Goal: Check status: Check status

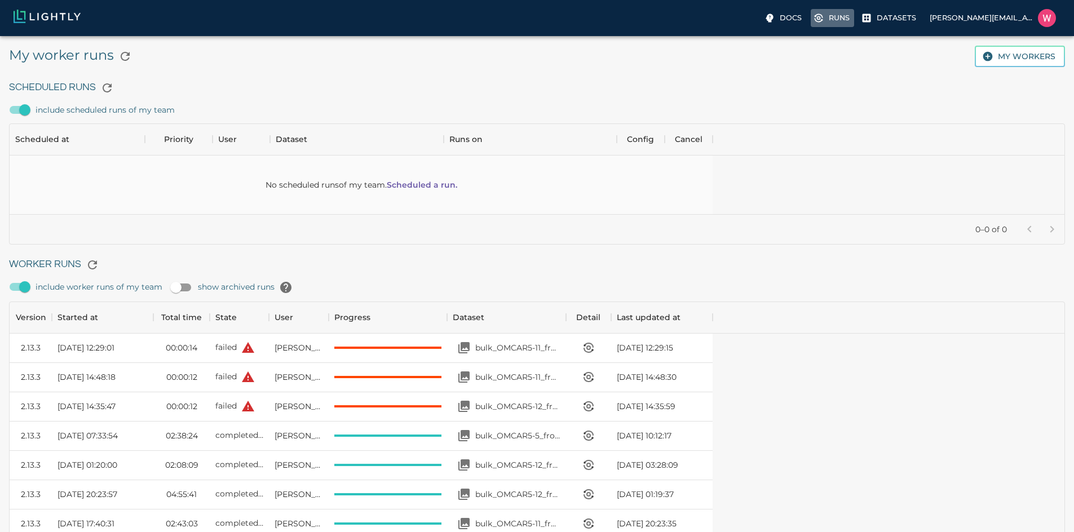
click at [829, 15] on p "Runs" at bounding box center [839, 17] width 21 height 11
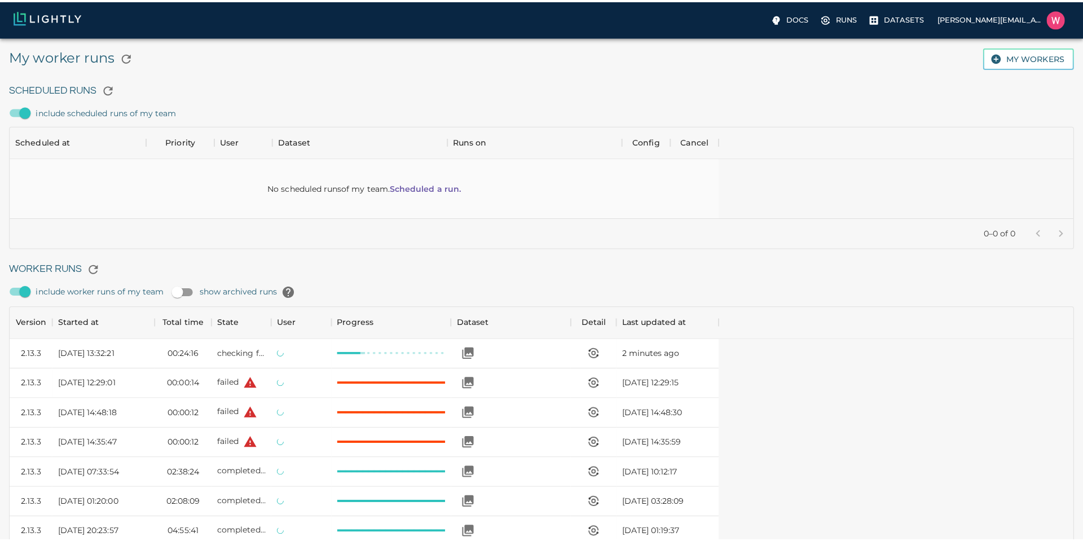
scroll to position [756, 694]
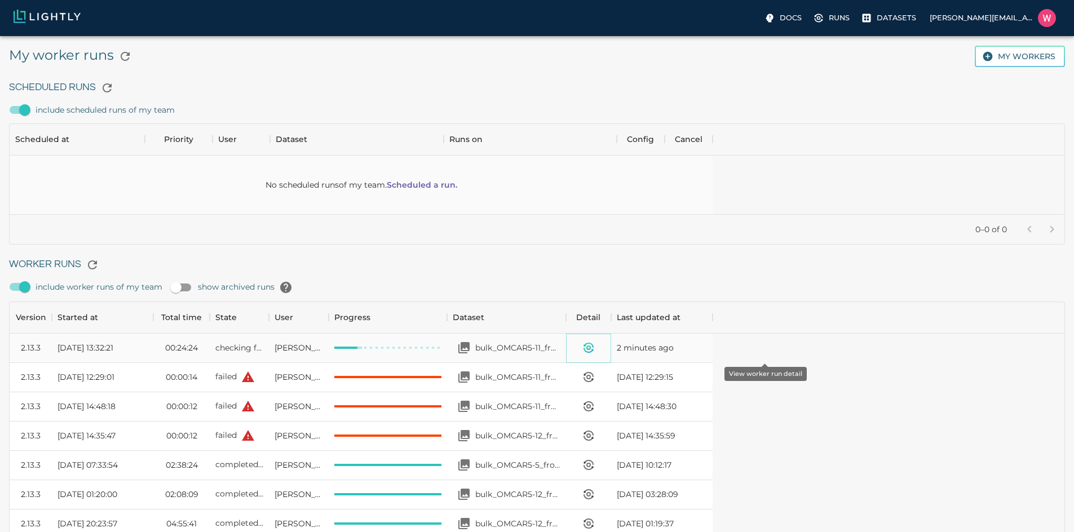
click at [595, 341] on icon "View worker run detail" at bounding box center [589, 348] width 14 height 14
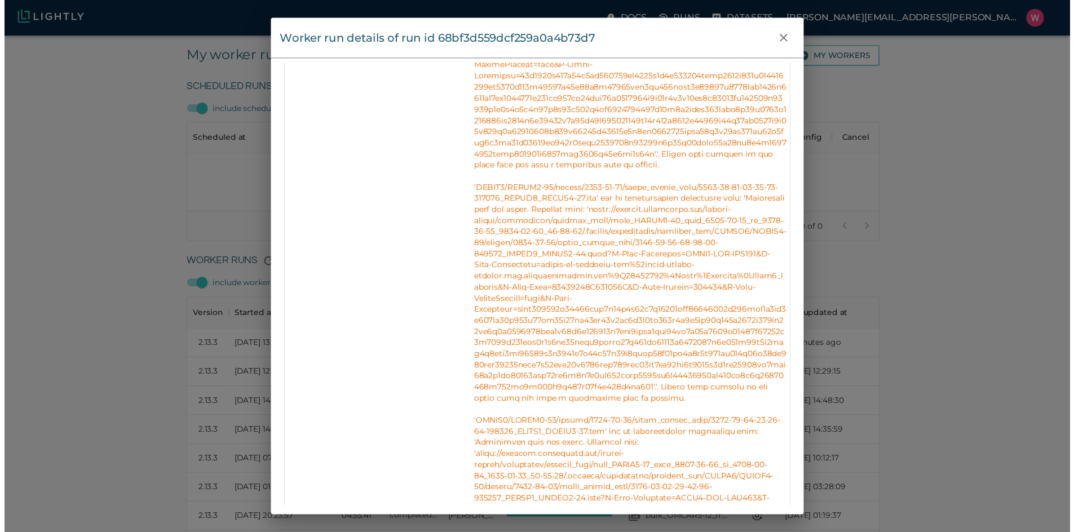
scroll to position [880, 0]
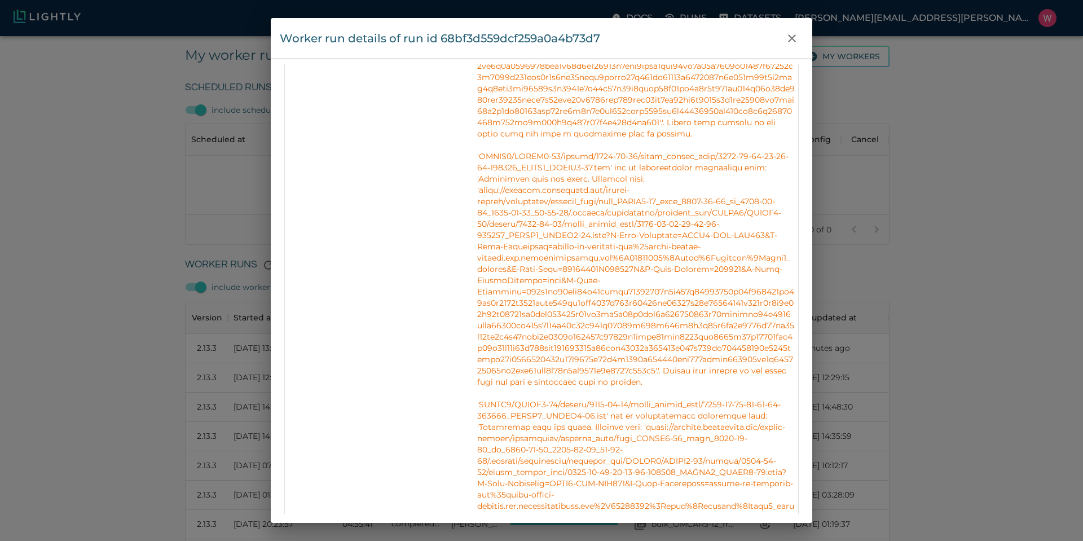
click at [934, 195] on div "Worker run details of run id 68bf3d559dcf259a0a4b73d7 Info Version 2.13.3 State…" at bounding box center [541, 270] width 1083 height 541
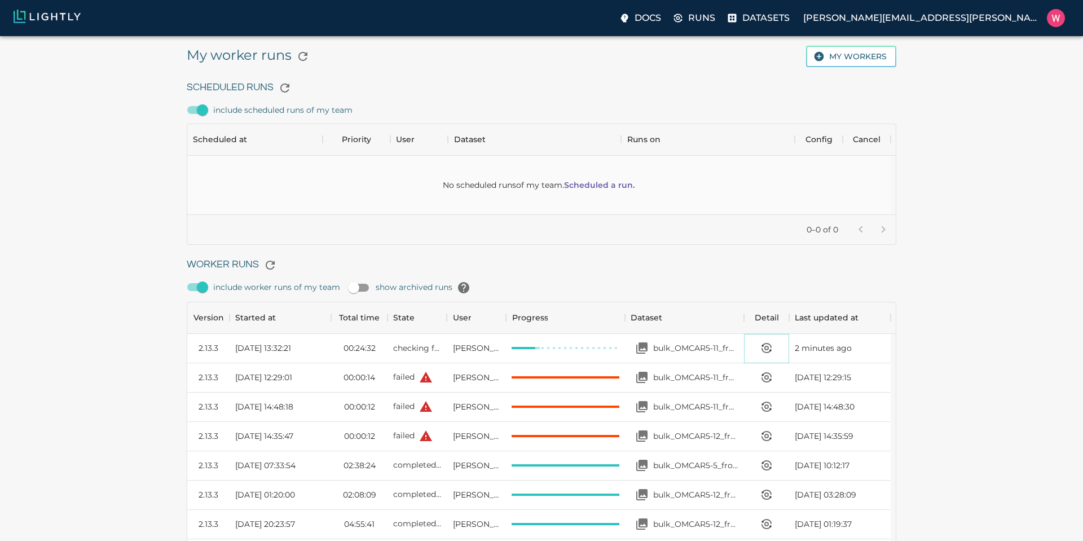
scroll to position [9, 9]
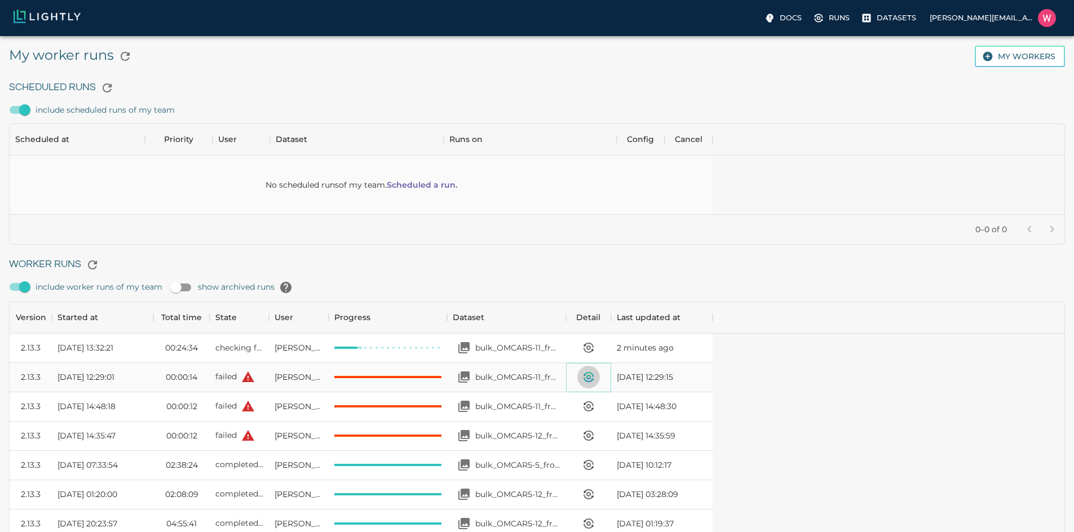
click at [595, 378] on icon "View worker run detail" at bounding box center [589, 377] width 14 height 14
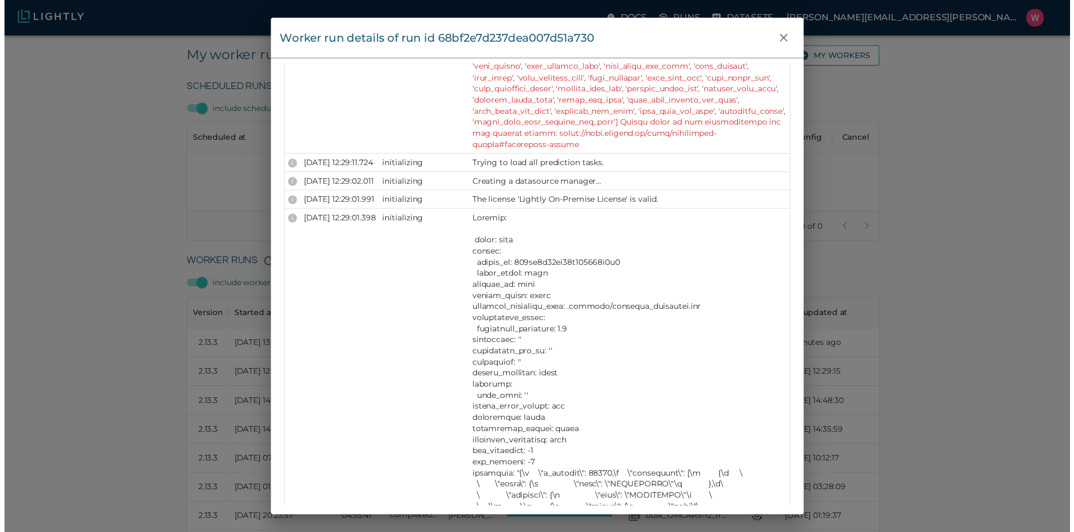
scroll to position [1567, 0]
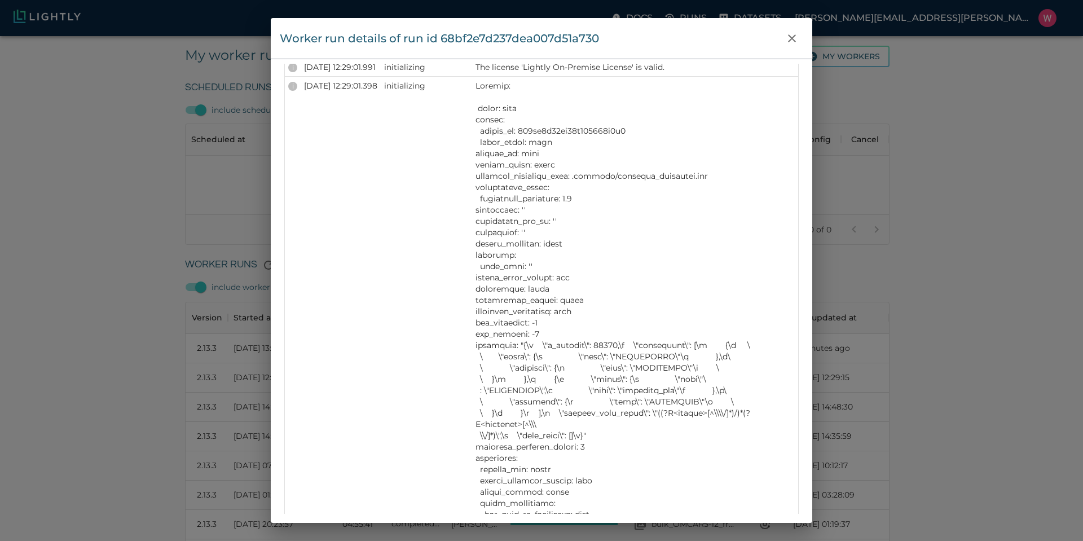
click at [885, 253] on div "Worker run details of run id 68bf2e7d237dea007d51a730 Info Version 2.13.3 State…" at bounding box center [541, 270] width 1083 height 541
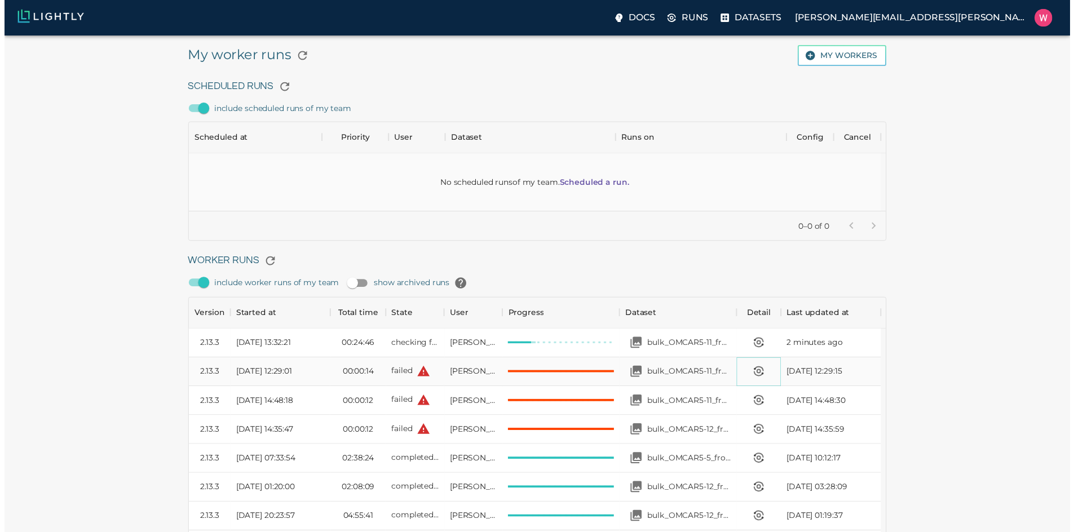
scroll to position [9, 9]
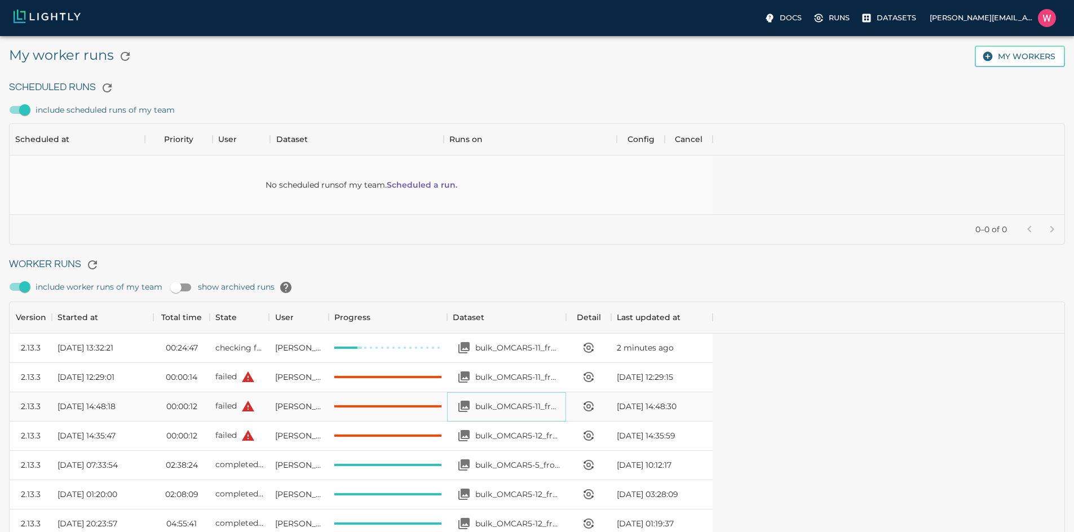
click at [560, 401] on p "bulk_OMCAR5-11_from_[DATE]_to_2025-09-03_2025-09-05_21-32-35" at bounding box center [517, 406] width 85 height 11
click at [560, 383] on div "bulk_OMCAR5-11_from_[DATE]_to_2025-09-04_2025-09-08_18-55-28" at bounding box center [507, 377] width 108 height 23
click at [560, 397] on div "bulk_OMCAR5-11_from_[DATE]_to_2025-09-03_2025-09-05_21-32-35" at bounding box center [507, 406] width 108 height 23
click at [560, 442] on div "bulk_OMCAR5-12_from_[DATE]_to_2025-09-02_2025-09-05_21-29-36" at bounding box center [507, 436] width 108 height 23
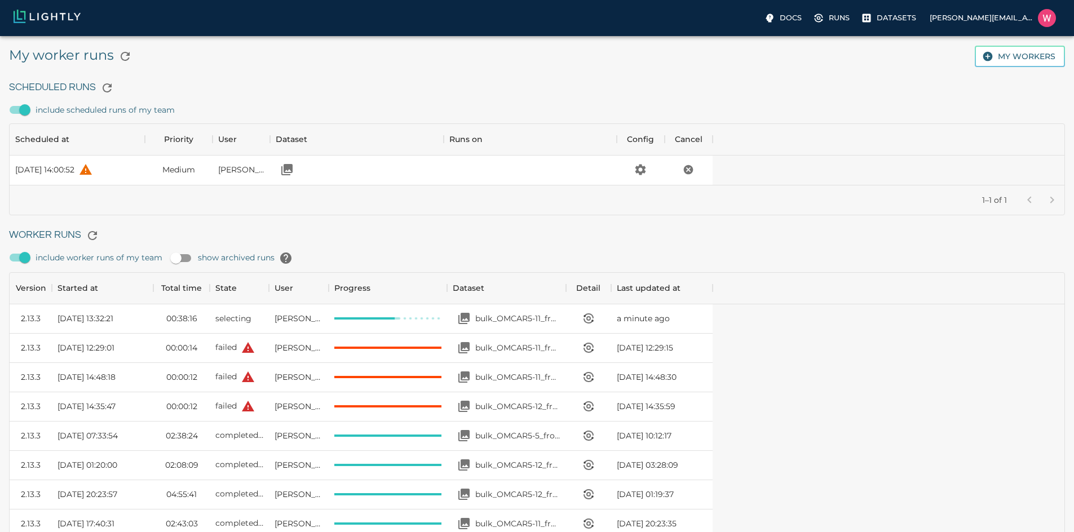
scroll to position [756, 694]
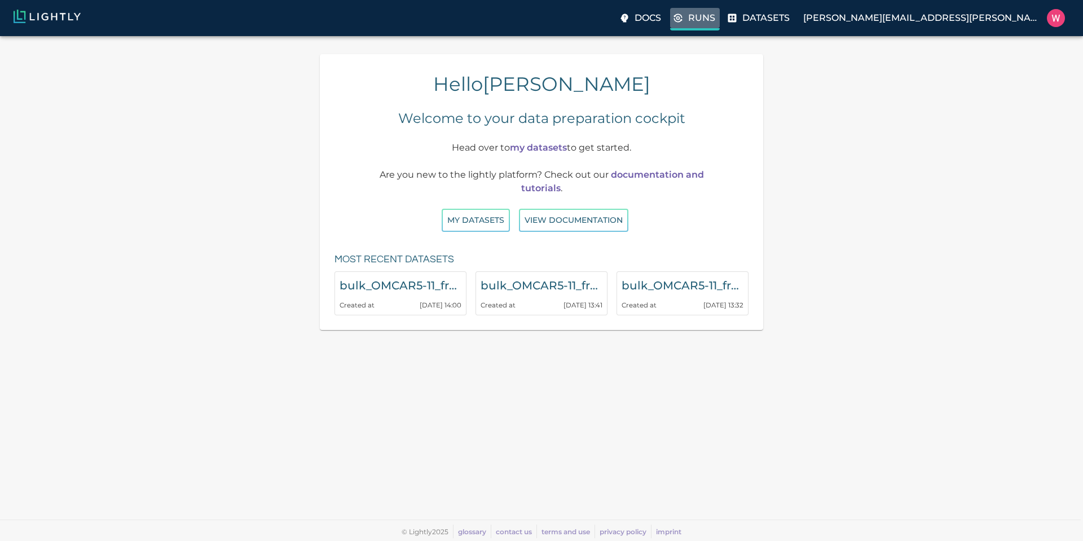
click at [715, 19] on p "Runs" at bounding box center [701, 18] width 27 height 14
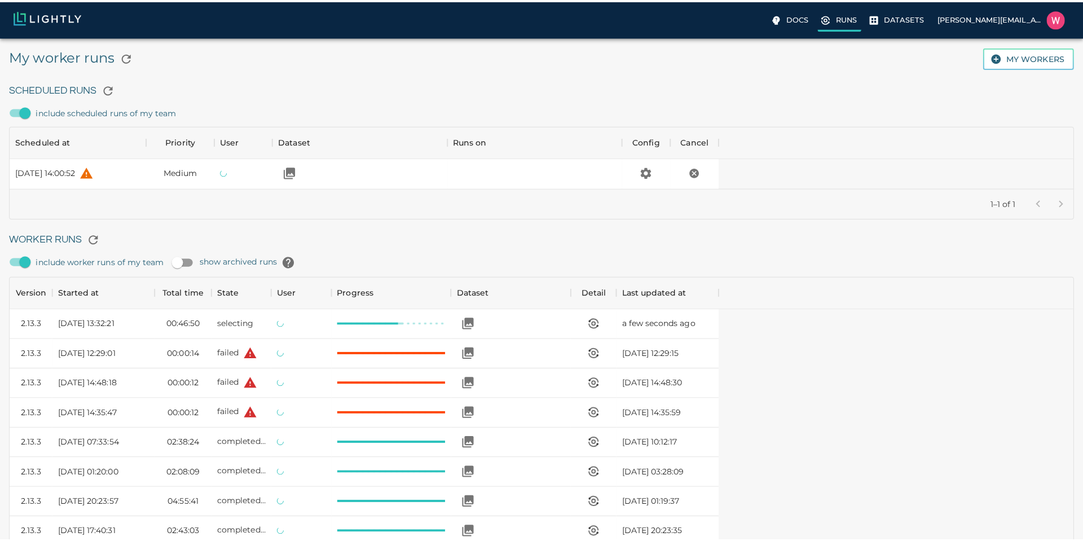
scroll to position [756, 694]
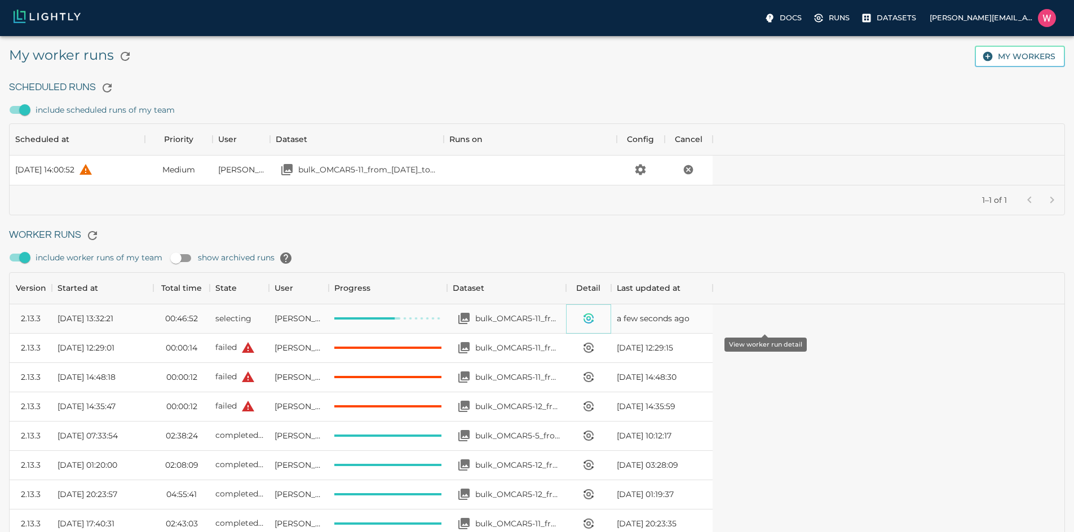
click at [595, 312] on icon "View worker run detail" at bounding box center [589, 319] width 14 height 14
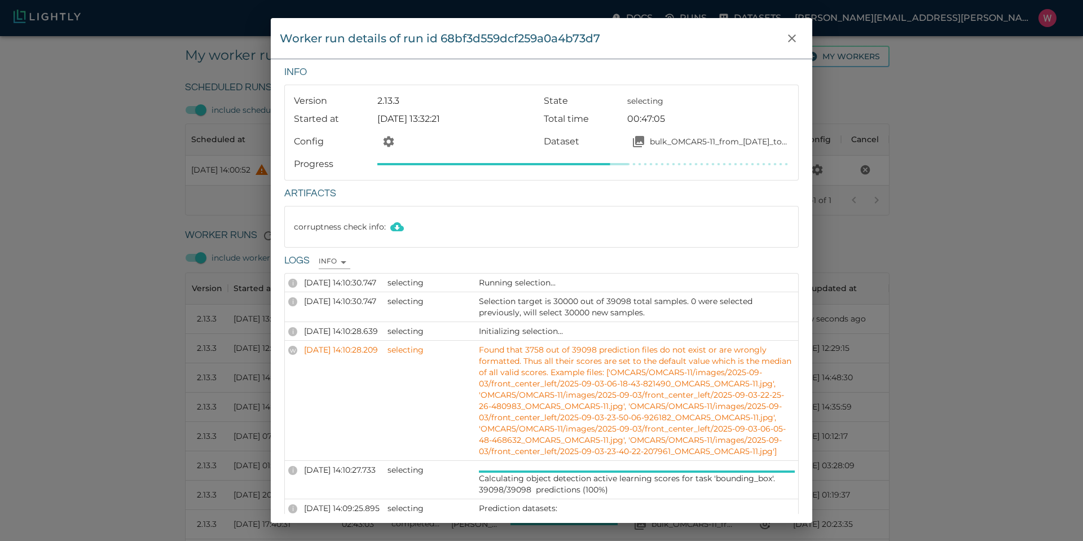
click at [864, 213] on div "Worker run details of run id 68bf3d559dcf259a0a4b73d7 Info Version 2.13.3 State…" at bounding box center [541, 270] width 1083 height 541
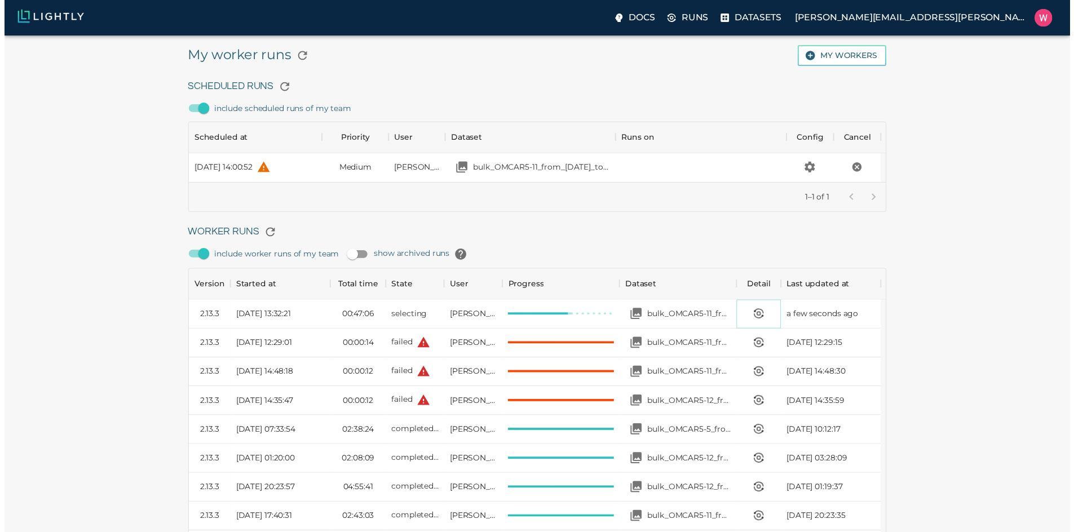
scroll to position [9, 9]
